Goal: Task Accomplishment & Management: Use online tool/utility

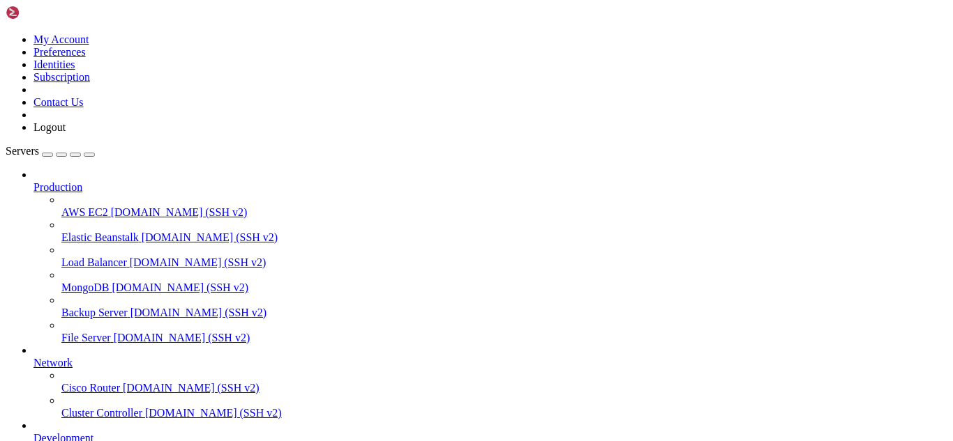
scroll to position [676, 0]
drag, startPoint x: 184, startPoint y: 1160, endPoint x: 172, endPoint y: 1165, distance: 13.1
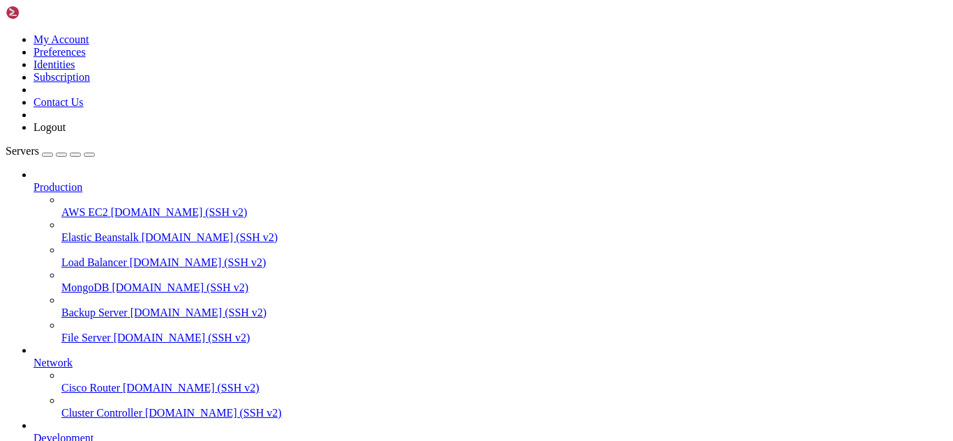
drag, startPoint x: 398, startPoint y: 1144, endPoint x: 12, endPoint y: 1079, distance: 391.9
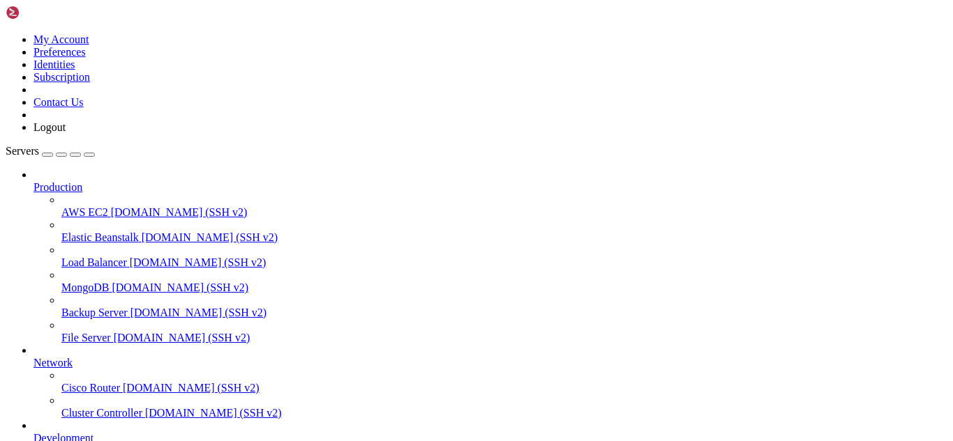
drag, startPoint x: 337, startPoint y: 1173, endPoint x: 570, endPoint y: 1176, distance: 232.9
drag, startPoint x: 296, startPoint y: 1165, endPoint x: 259, endPoint y: 1170, distance: 37.4
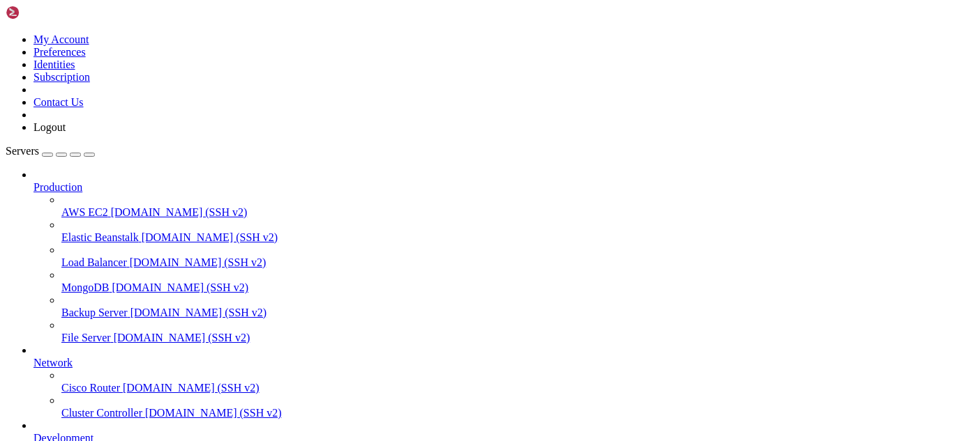
drag, startPoint x: 204, startPoint y: 1171, endPoint x: 183, endPoint y: 1170, distance: 20.3
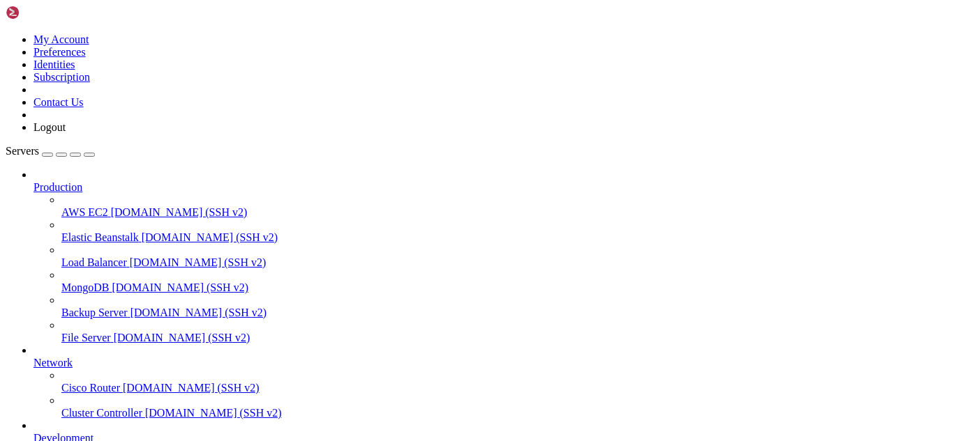
drag, startPoint x: 399, startPoint y: 1164, endPoint x: 339, endPoint y: 1166, distance: 60.0
drag, startPoint x: 630, startPoint y: 1269, endPoint x: 236, endPoint y: 1174, distance: 405.1
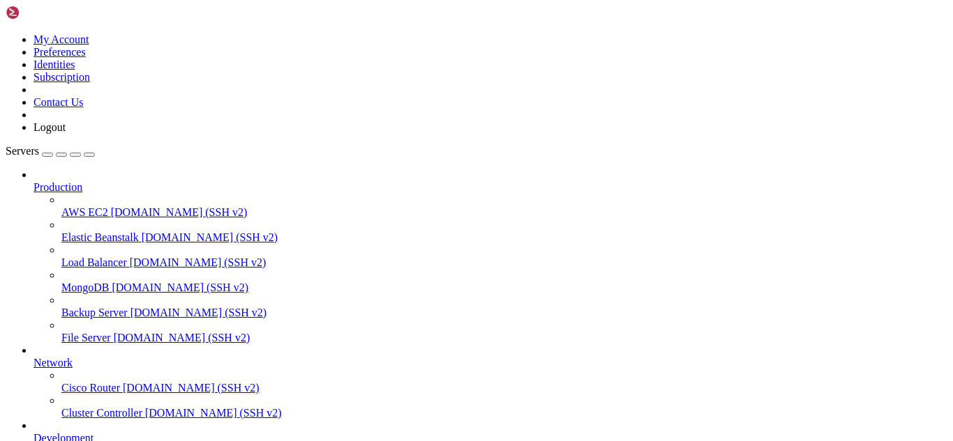
drag, startPoint x: 236, startPoint y: 1174, endPoint x: 215, endPoint y: 1172, distance: 21.1
drag, startPoint x: 289, startPoint y: 1174, endPoint x: 235, endPoint y: 1171, distance: 54.5
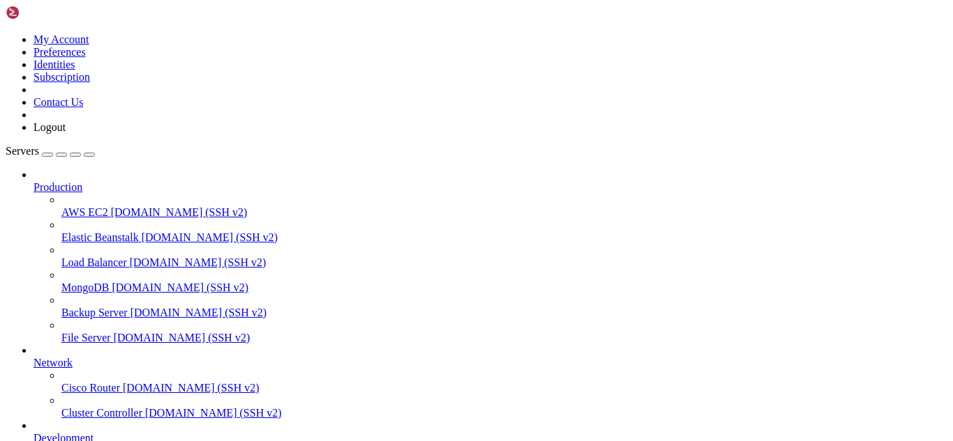
scroll to position [1257, 0]
drag, startPoint x: 387, startPoint y: 1165, endPoint x: 327, endPoint y: 1172, distance: 60.3
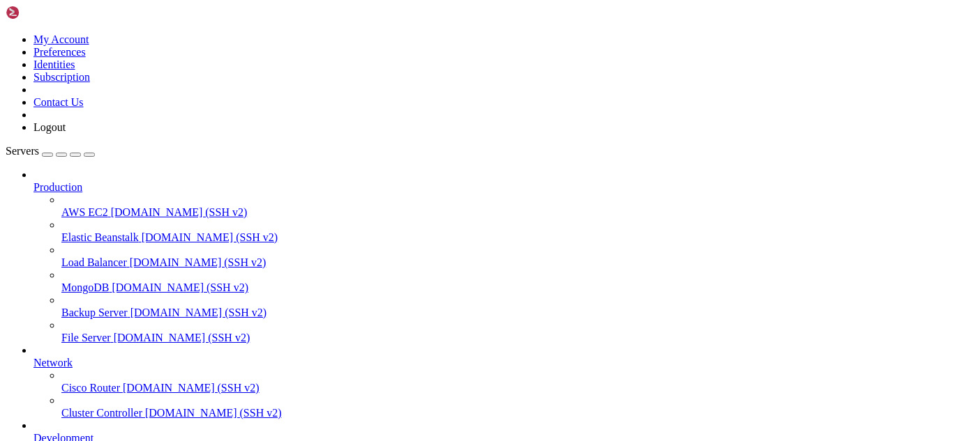
scroll to position [1565, 0]
drag, startPoint x: 278, startPoint y: 1179, endPoint x: 239, endPoint y: 1174, distance: 39.5
drag, startPoint x: 349, startPoint y: 1174, endPoint x: 295, endPoint y: 1163, distance: 54.7
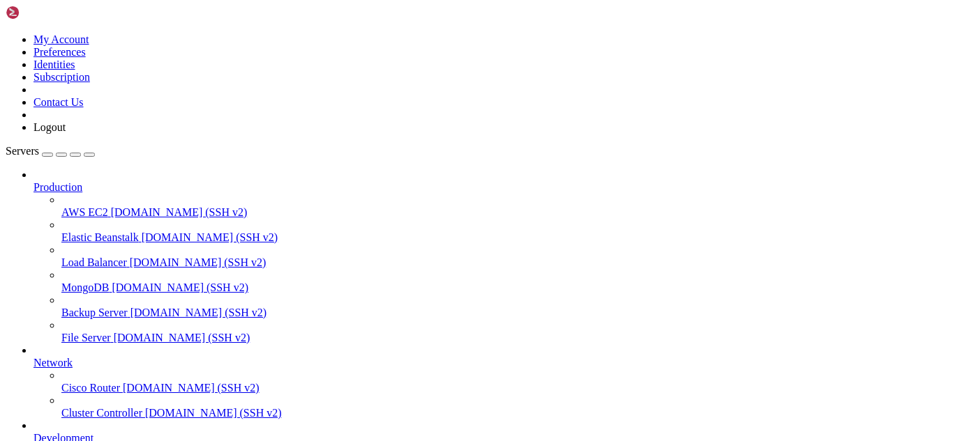
drag, startPoint x: 584, startPoint y: 1266, endPoint x: 250, endPoint y: 1165, distance: 349.7
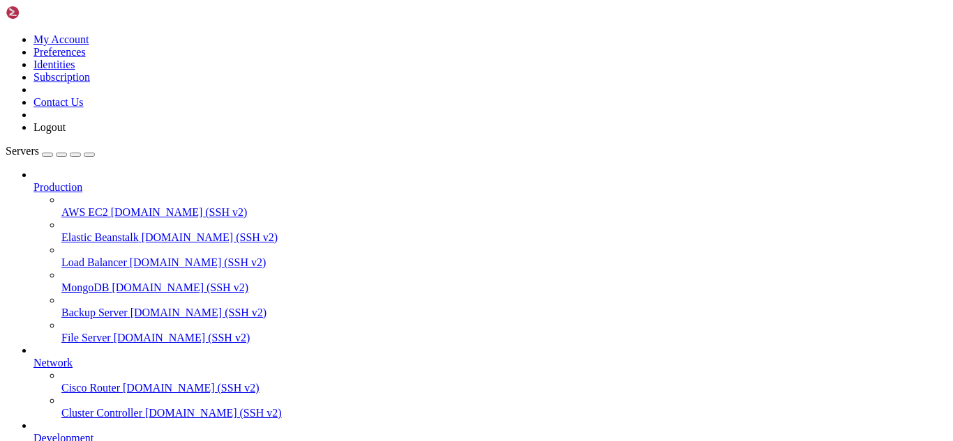
drag, startPoint x: 338, startPoint y: 1157, endPoint x: 298, endPoint y: 1163, distance: 39.6
drag, startPoint x: 256, startPoint y: 1149, endPoint x: 13, endPoint y: 1133, distance: 243.9
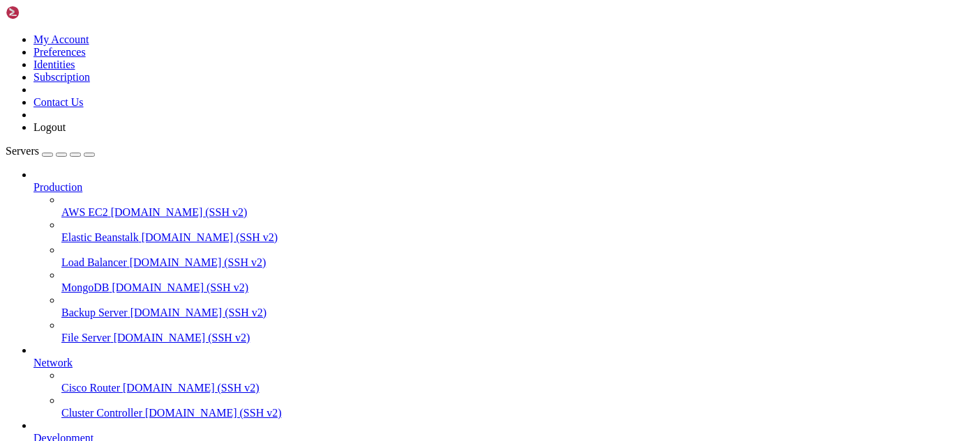
drag, startPoint x: 395, startPoint y: 1176, endPoint x: 324, endPoint y: 1163, distance: 72.9
drag, startPoint x: 114, startPoint y: 1158, endPoint x: 12, endPoint y: 1114, distance: 111.5
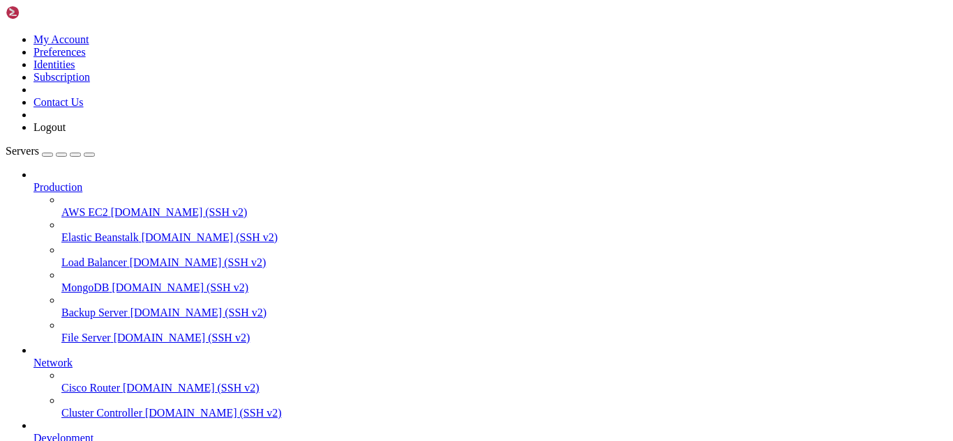
scroll to position [2276, 0]
drag, startPoint x: 644, startPoint y: 1268, endPoint x: 262, endPoint y: 1161, distance: 396.8
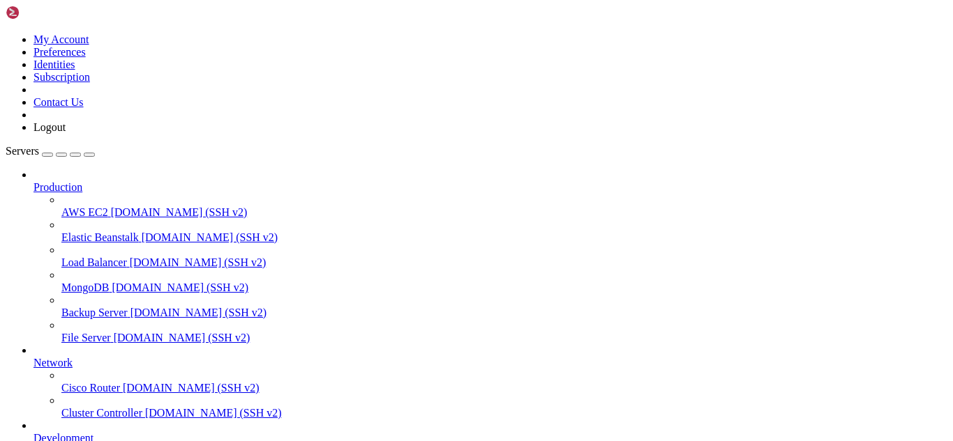
drag, startPoint x: 262, startPoint y: 1161, endPoint x: 209, endPoint y: 1166, distance: 53.2
drag, startPoint x: 239, startPoint y: 1151, endPoint x: 8, endPoint y: 961, distance: 298.8
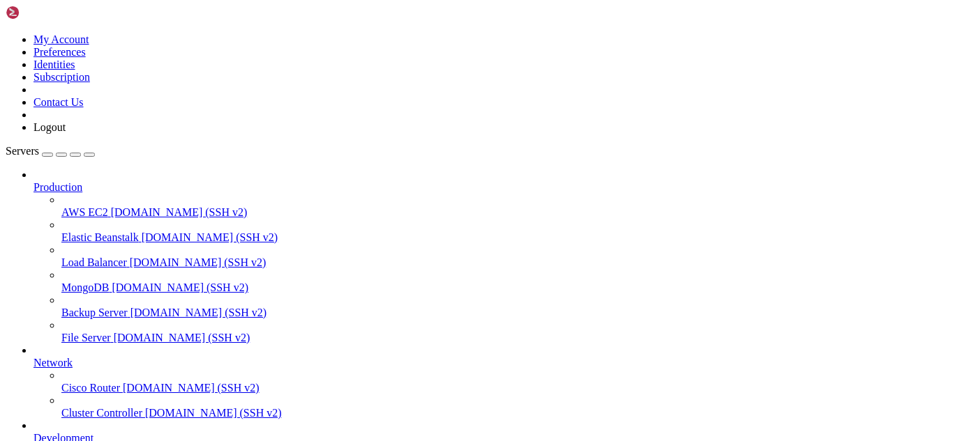
drag, startPoint x: 237, startPoint y: 1144, endPoint x: 13, endPoint y: 961, distance: 289.4
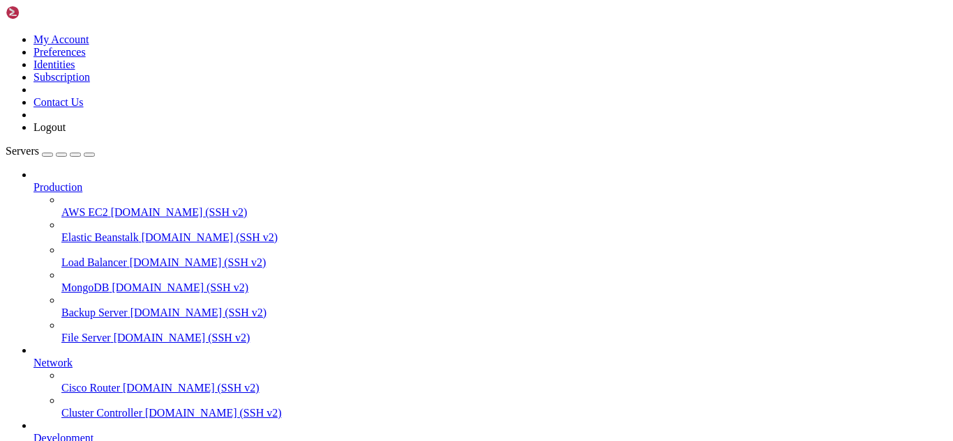
drag, startPoint x: 361, startPoint y: 1171, endPoint x: 318, endPoint y: 1170, distance: 42.6
drag, startPoint x: 168, startPoint y: 1170, endPoint x: 157, endPoint y: 1165, distance: 11.9
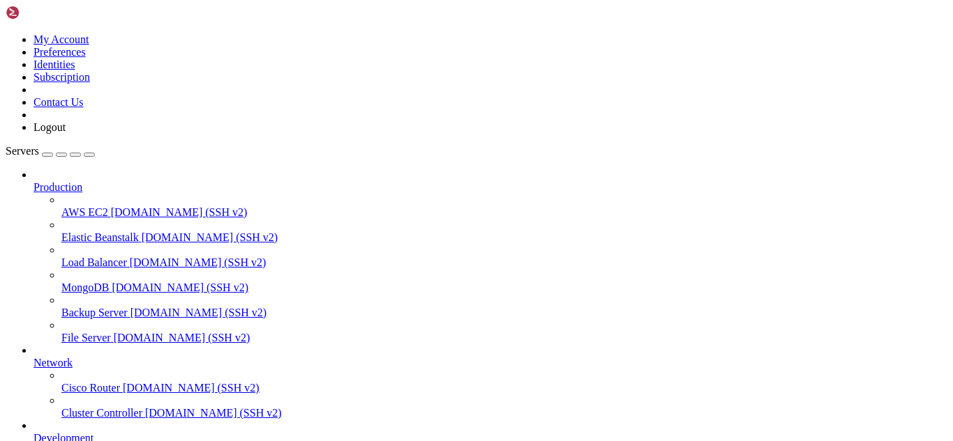
drag, startPoint x: 386, startPoint y: 1165, endPoint x: 341, endPoint y: 1172, distance: 45.9
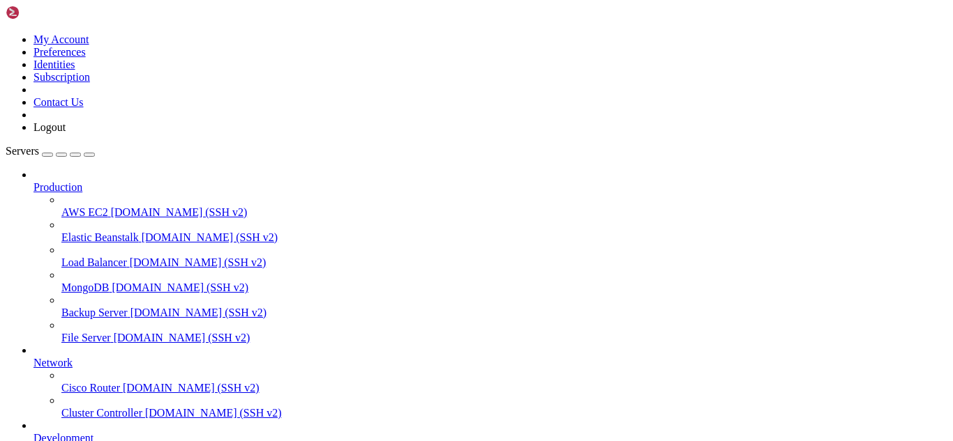
drag, startPoint x: 349, startPoint y: 1165, endPoint x: 257, endPoint y: 1138, distance: 95.8
drag, startPoint x: 204, startPoint y: 1179, endPoint x: 164, endPoint y: 1119, distance: 72.0
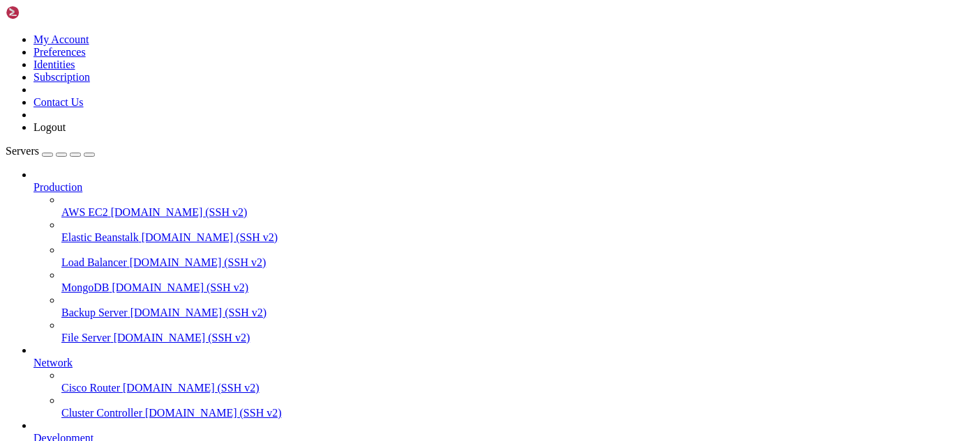
scroll to position [2632, 0]
drag, startPoint x: 227, startPoint y: 1180, endPoint x: 192, endPoint y: 1170, distance: 36.9
drag, startPoint x: 97, startPoint y: 1147, endPoint x: 12, endPoint y: 962, distance: 204.1
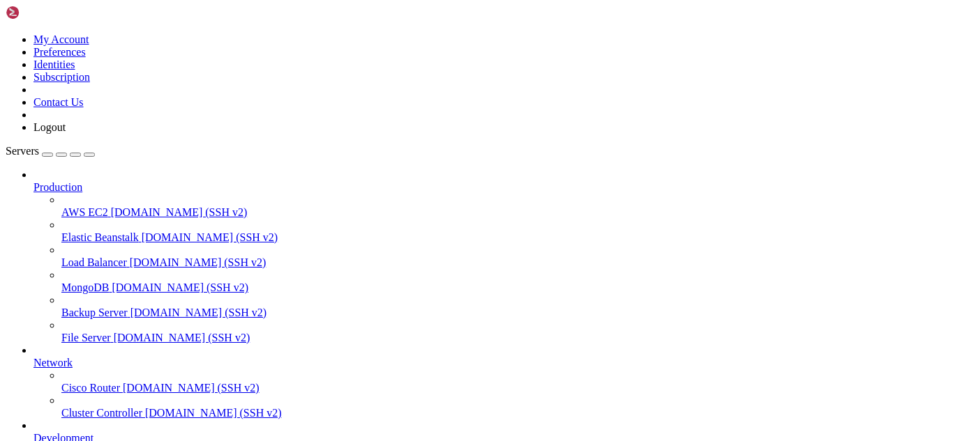
paste input "/usr/local/apache/conf.d/includes/global.conf"
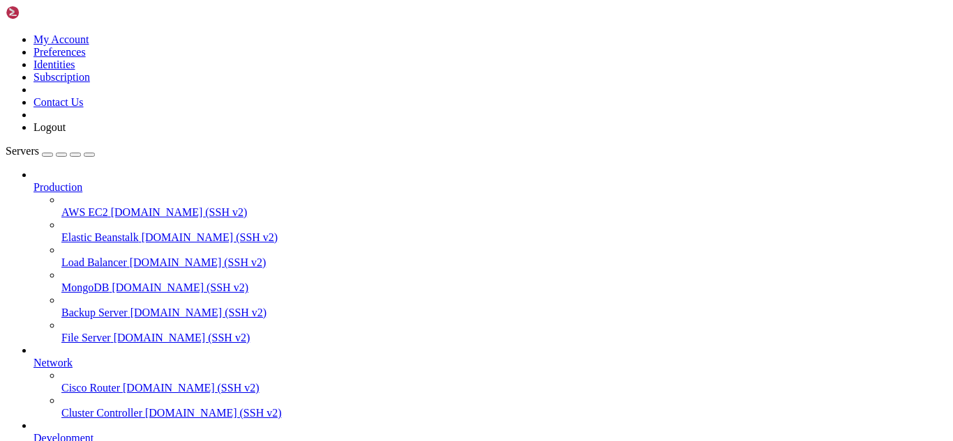
type input "/root/usr/local/apache/conf.d/includes/"
drag, startPoint x: 347, startPoint y: 1190, endPoint x: 261, endPoint y: 1151, distance: 94.9
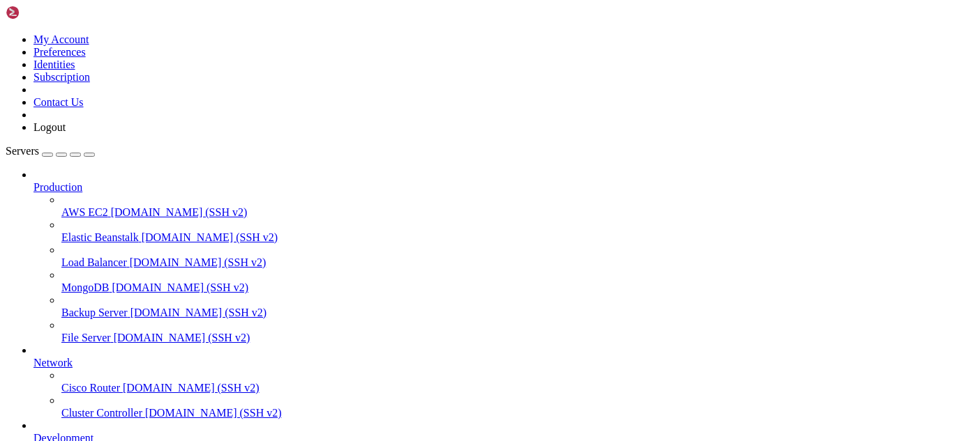
drag, startPoint x: 273, startPoint y: 1174, endPoint x: 11, endPoint y: 909, distance: 371.8
drag, startPoint x: 326, startPoint y: 1196, endPoint x: 259, endPoint y: 1137, distance: 89.5
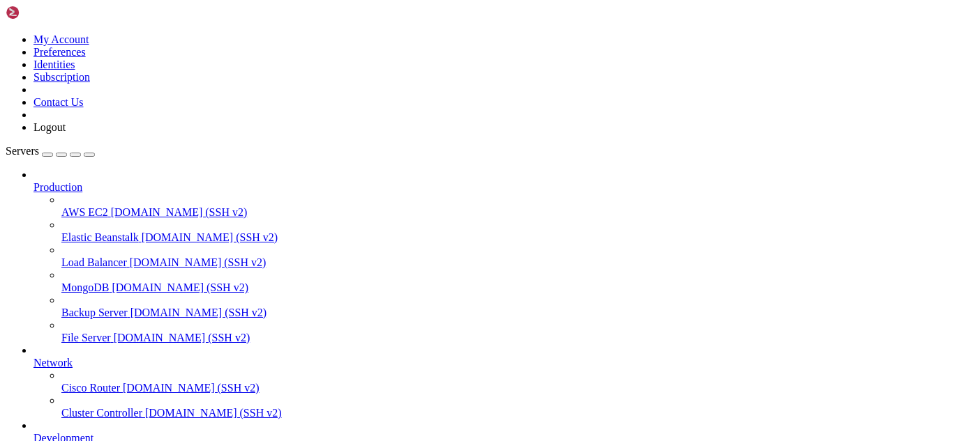
paste input "/usr/local/apache/modsecurity-cwaf/"
type input "/usr/local/apache/modsecurity-cwaf/"
drag, startPoint x: 473, startPoint y: 99, endPoint x: 202, endPoint y: 65, distance: 272.7
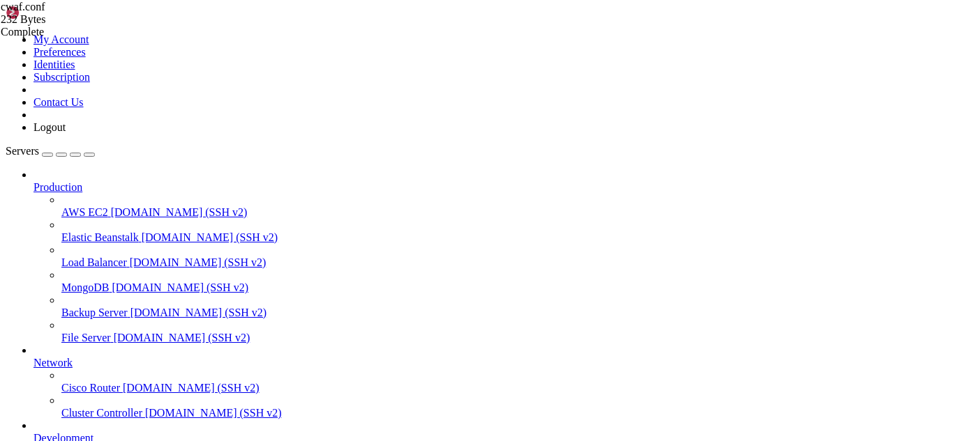
type textarea "Include /usr/local/apache/modsecurity-cwaf/domains/*.conf Include /usr/local/ap…"
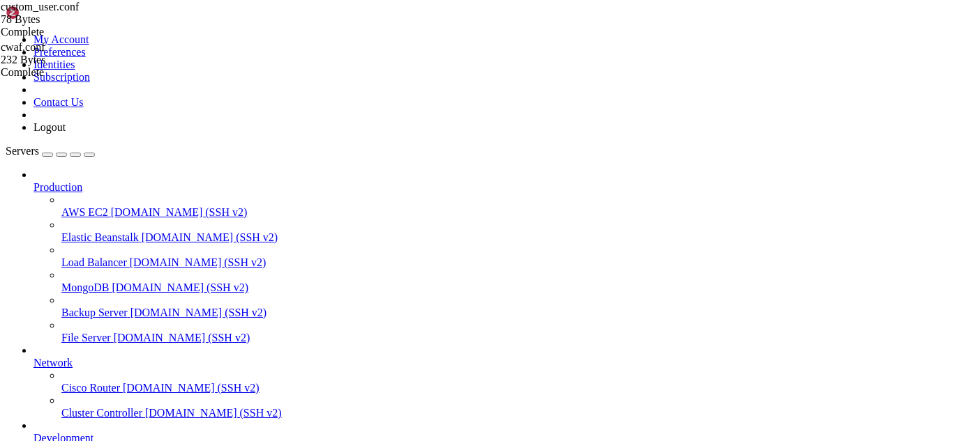
type textarea "# Please don't remove this file"
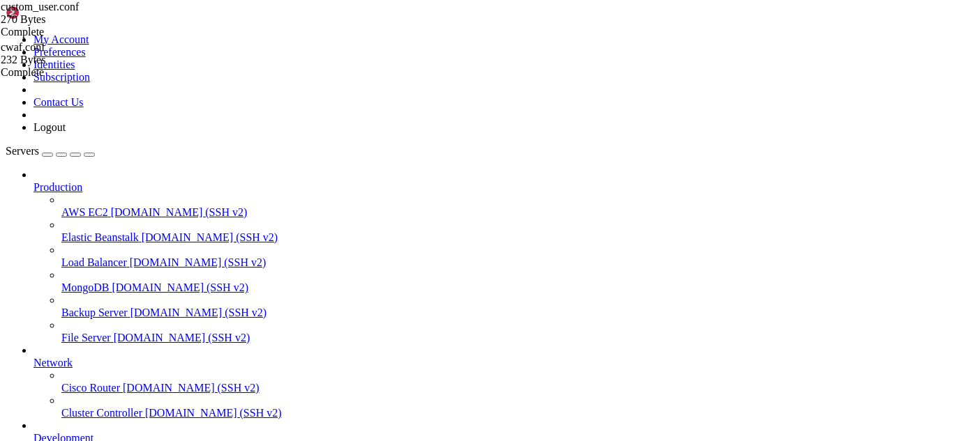
drag, startPoint x: 169, startPoint y: 1209, endPoint x: 154, endPoint y: 1200, distance: 16.9
